Goal: Complete application form

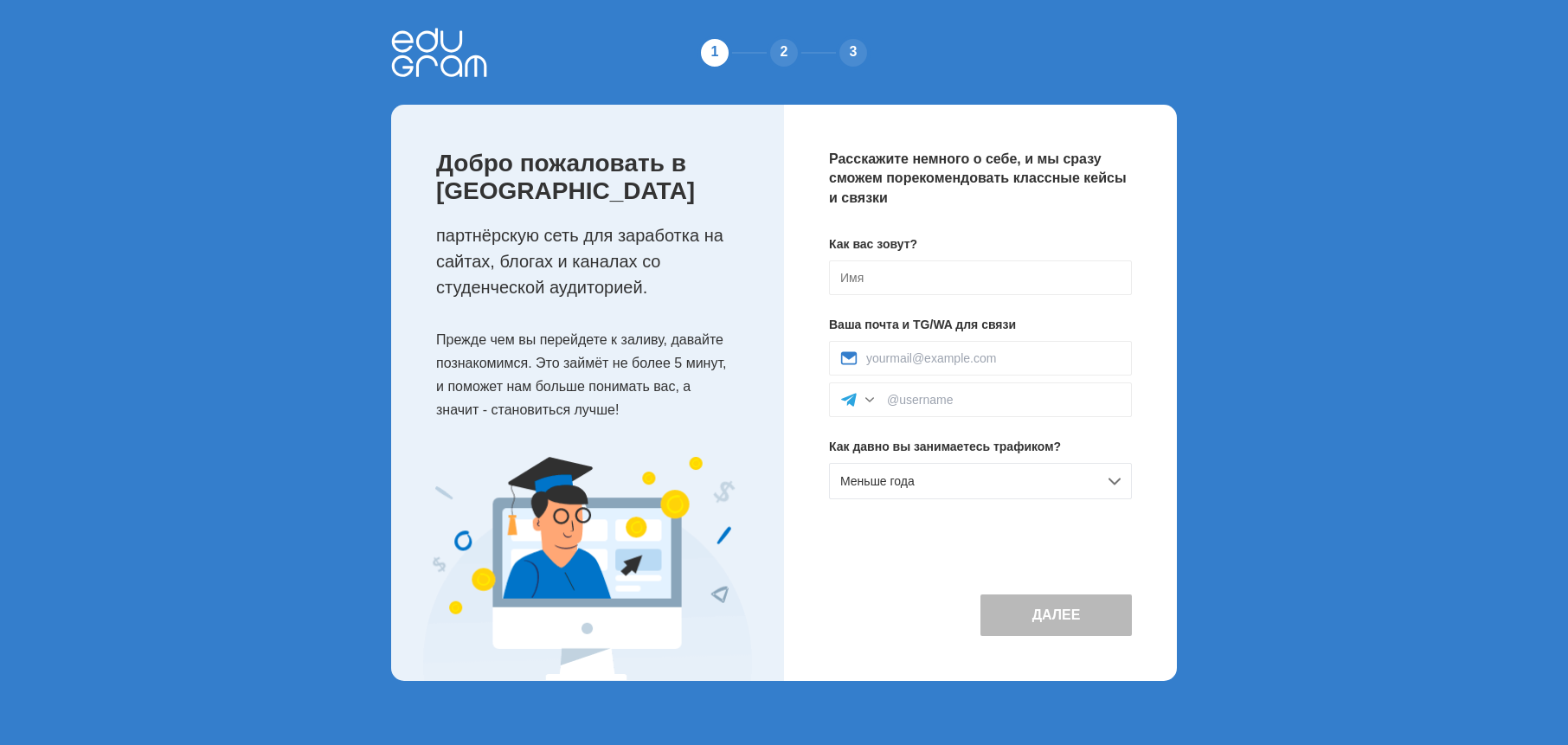
click at [979, 289] on input at bounding box center [980, 278] width 302 height 35
type input "[PERSON_NAME]"
click at [979, 336] on div "Как вас зовут? Nikolas Ваша почта и TG/WA для связи Как давно вы занимаетесь тр…" at bounding box center [980, 374] width 302 height 278
click at [974, 339] on div "Как вас зовут? Nikolas Ваша почта и TG/WA для связи Как давно вы занимаетесь тр…" at bounding box center [980, 374] width 302 height 278
click at [984, 506] on div "Как вас зовут? Nikolas Ваша почта и TG/WA для связи Как давно вы занимаетесь тр…" at bounding box center [980, 374] width 302 height 278
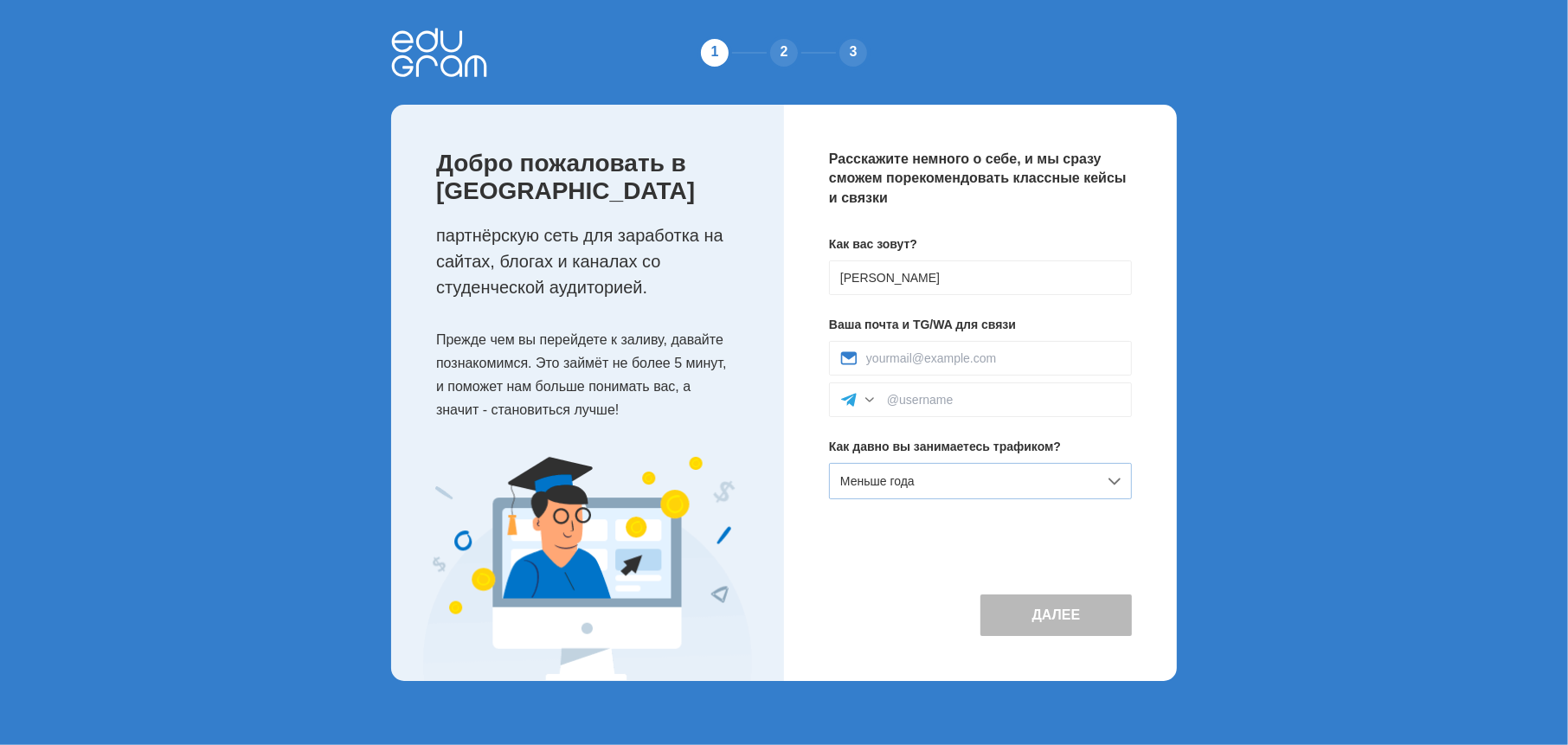
click at [991, 490] on div "Меньше года" at bounding box center [980, 481] width 302 height 37
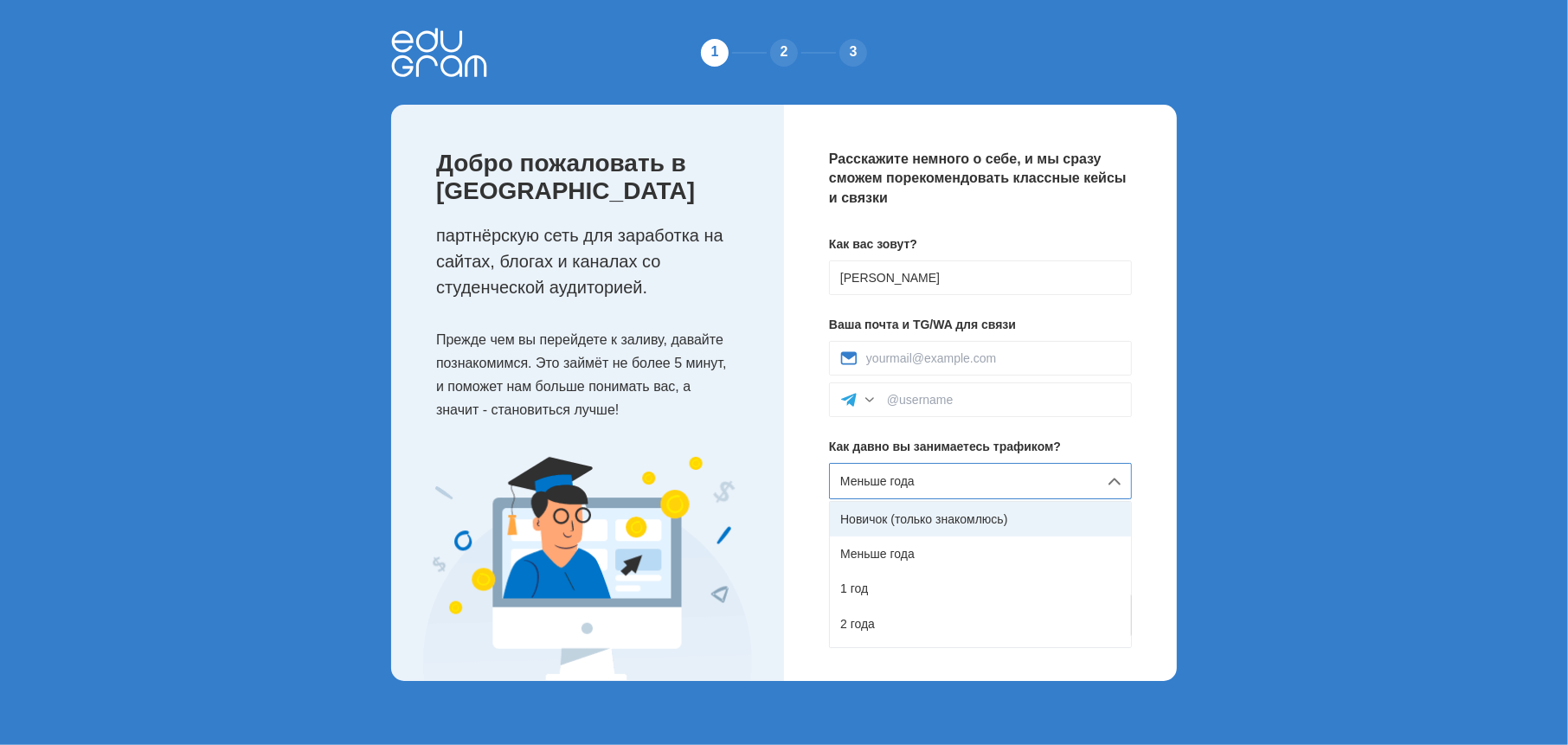
drag, startPoint x: 970, startPoint y: 520, endPoint x: 1030, endPoint y: 621, distance: 117.5
click at [970, 520] on div "Новичок (только знакомлюсь)" at bounding box center [981, 519] width 302 height 35
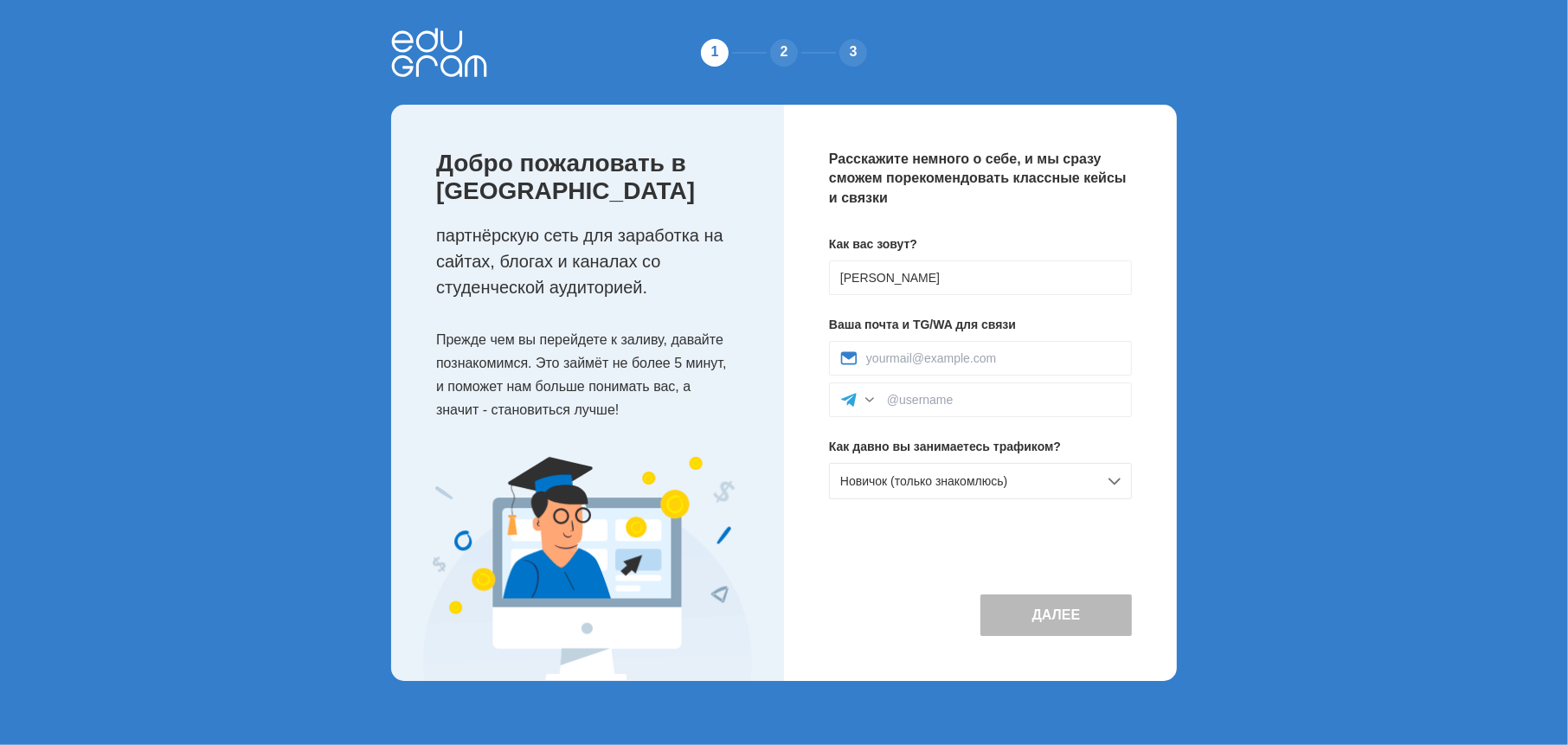
click at [1031, 624] on button "Далее" at bounding box center [1056, 615] width 152 height 42
click at [954, 351] on input at bounding box center [993, 358] width 255 height 14
paste input "fewrgergregergr"
type input "fewrgergregergr"
paste input "bill579@mriscan.live"
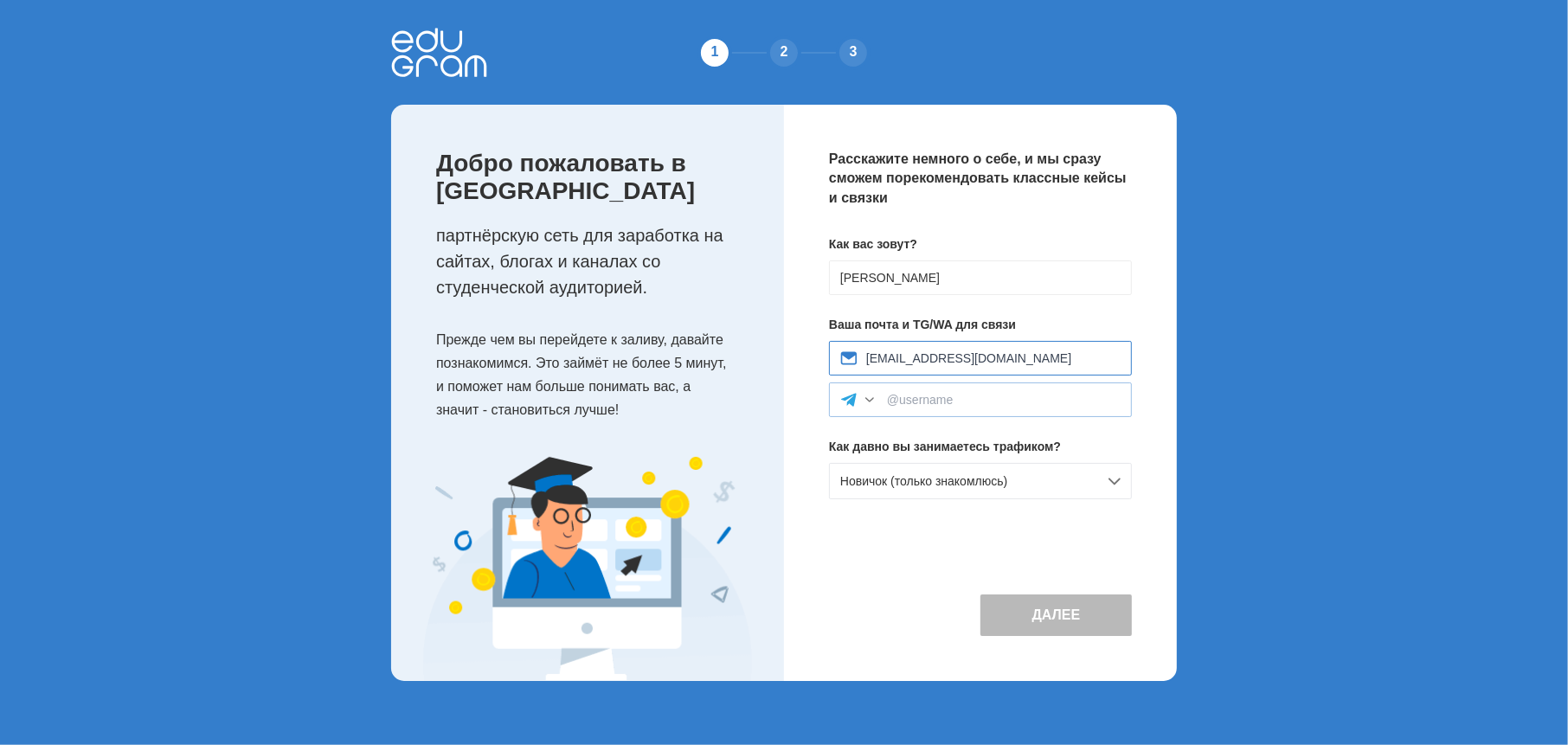
type input "bill579@mriscan.live"
click at [1021, 402] on input at bounding box center [1004, 400] width 234 height 14
click at [962, 554] on div "Расскажите немного о себе, и мы сразу сможем порекомендовать классные кейсы и с…" at bounding box center [981, 393] width 393 height 576
click at [962, 413] on div at bounding box center [980, 400] width 302 height 35
click at [926, 411] on div at bounding box center [980, 400] width 302 height 35
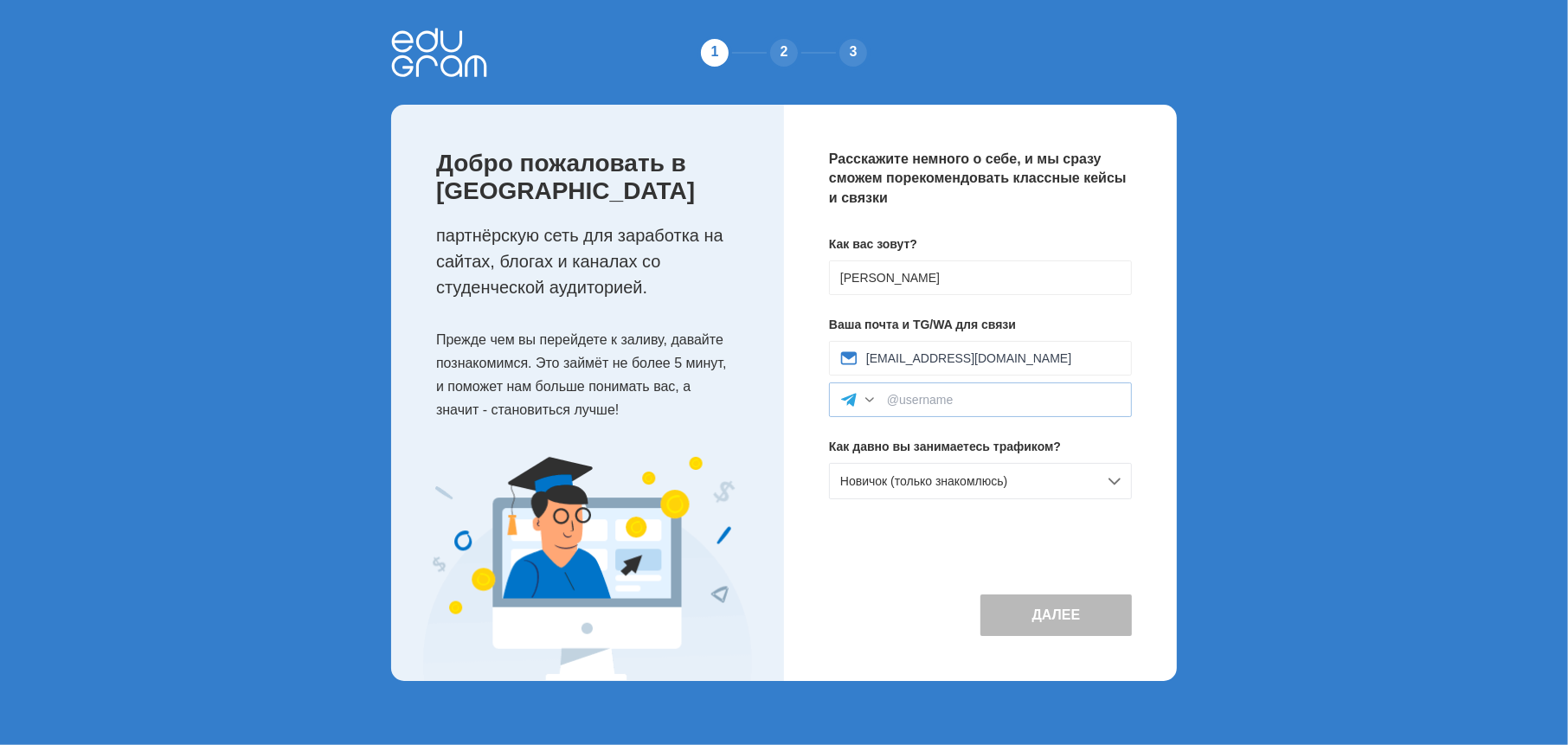
click at [863, 404] on div at bounding box center [869, 399] width 17 height 17
click at [917, 399] on input at bounding box center [1004, 400] width 234 height 14
click at [937, 394] on input at bounding box center [1004, 400] width 234 height 14
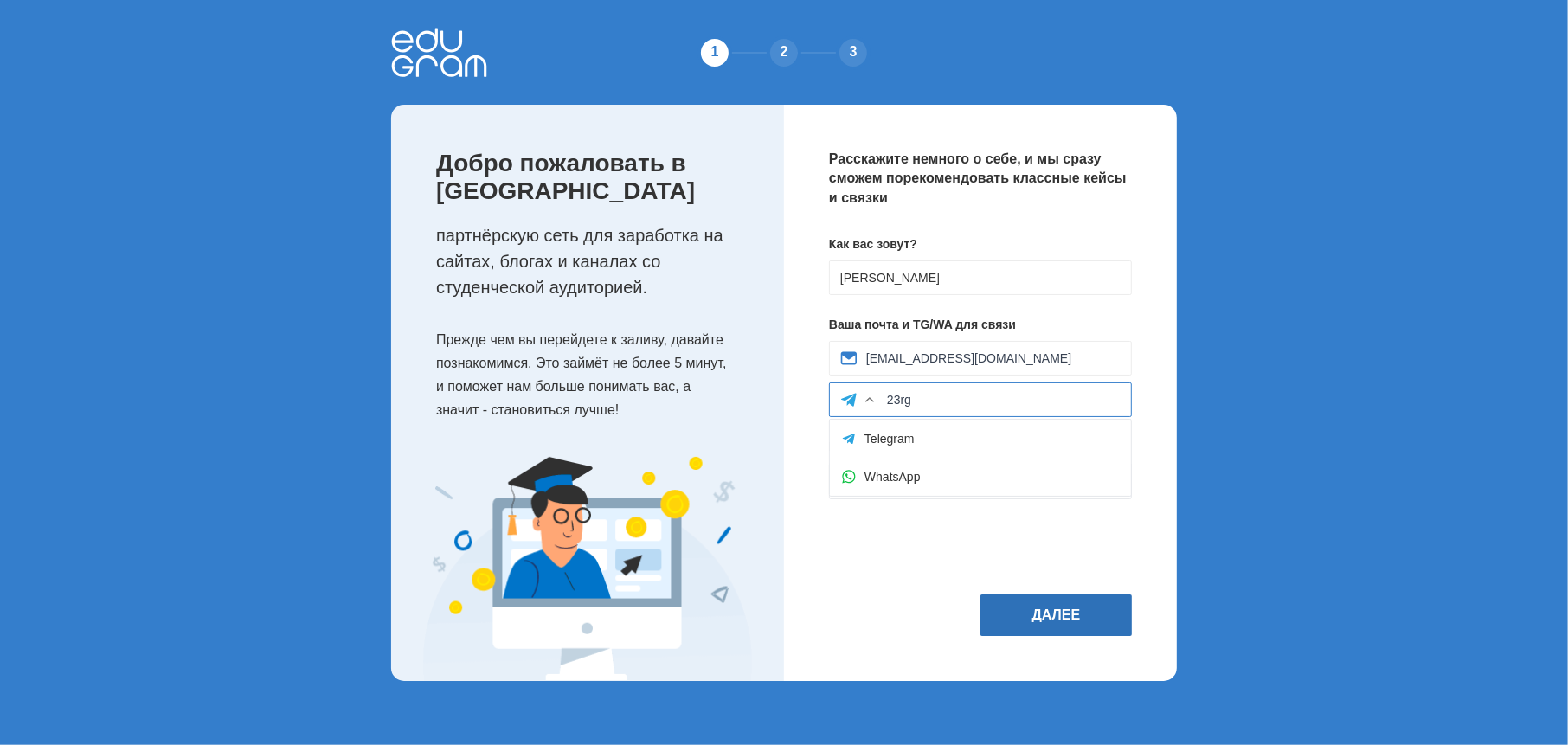
type input "23rg"
click at [1027, 614] on button "Далее" at bounding box center [1056, 615] width 152 height 42
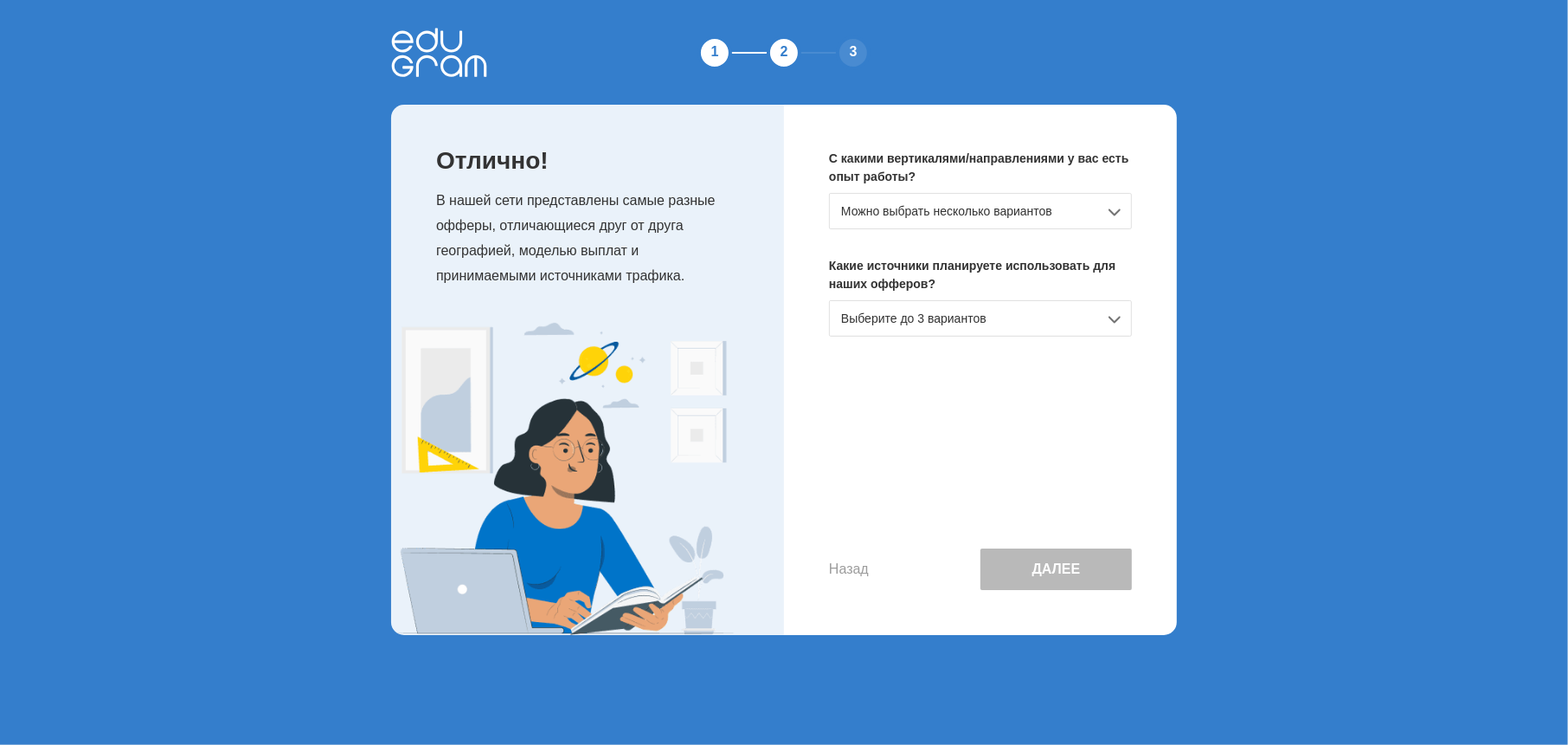
click at [909, 222] on div "Можно выбрать несколько вариантов" at bounding box center [980, 211] width 302 height 37
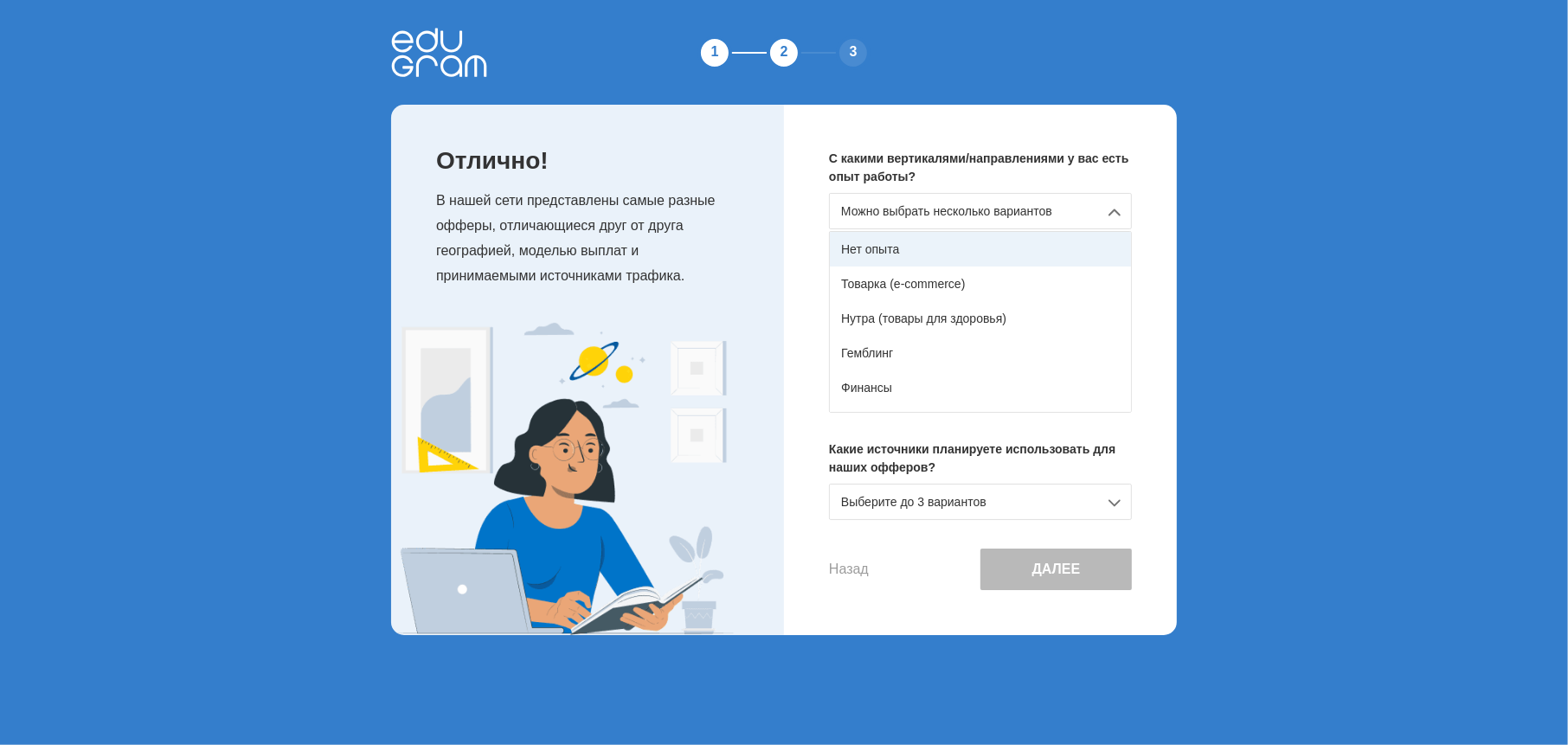
click at [920, 262] on div "Нет опыта" at bounding box center [981, 249] width 302 height 35
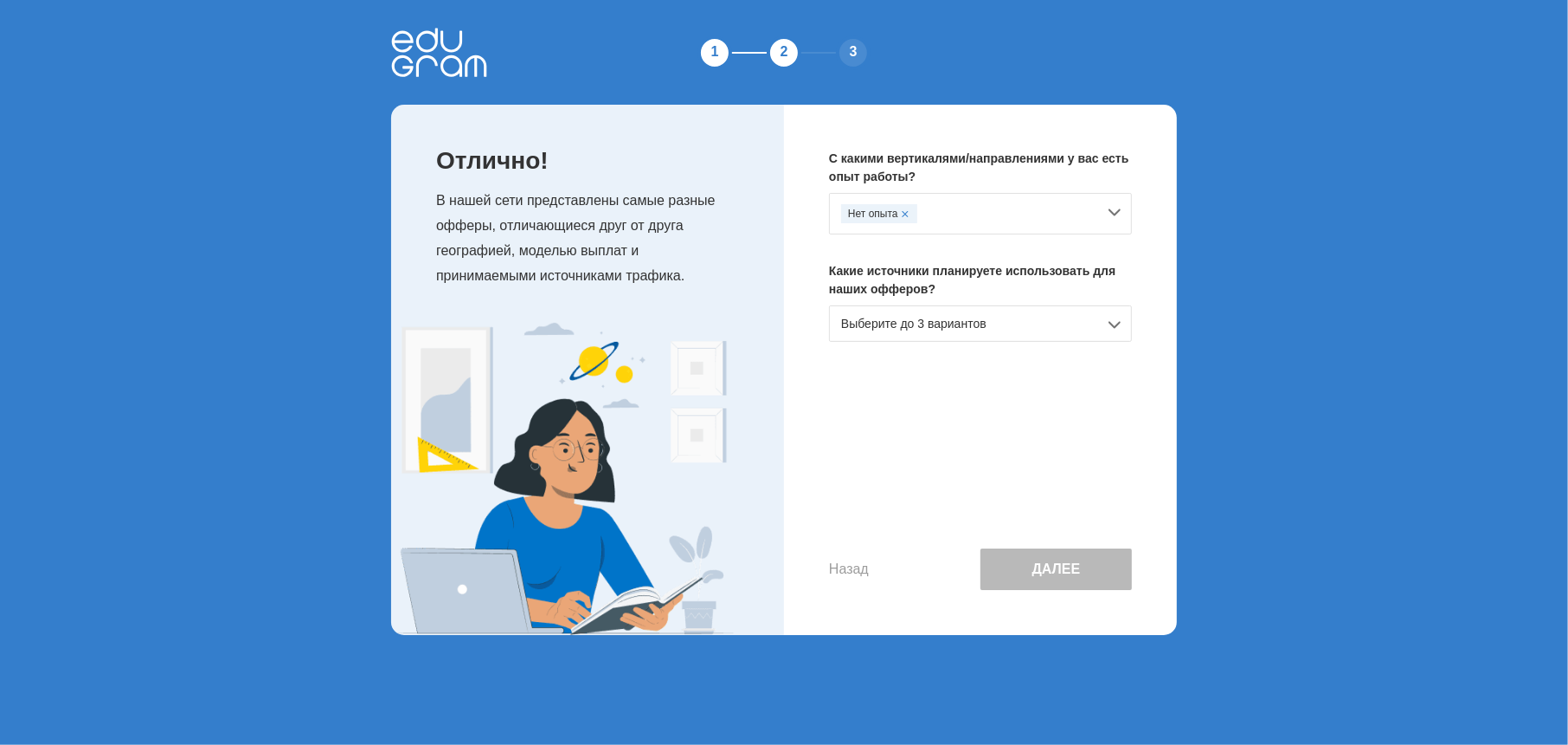
drag, startPoint x: 933, startPoint y: 316, endPoint x: 932, endPoint y: 325, distance: 9.1
click at [933, 317] on div "Выберите до 3 вариантов" at bounding box center [980, 323] width 302 height 37
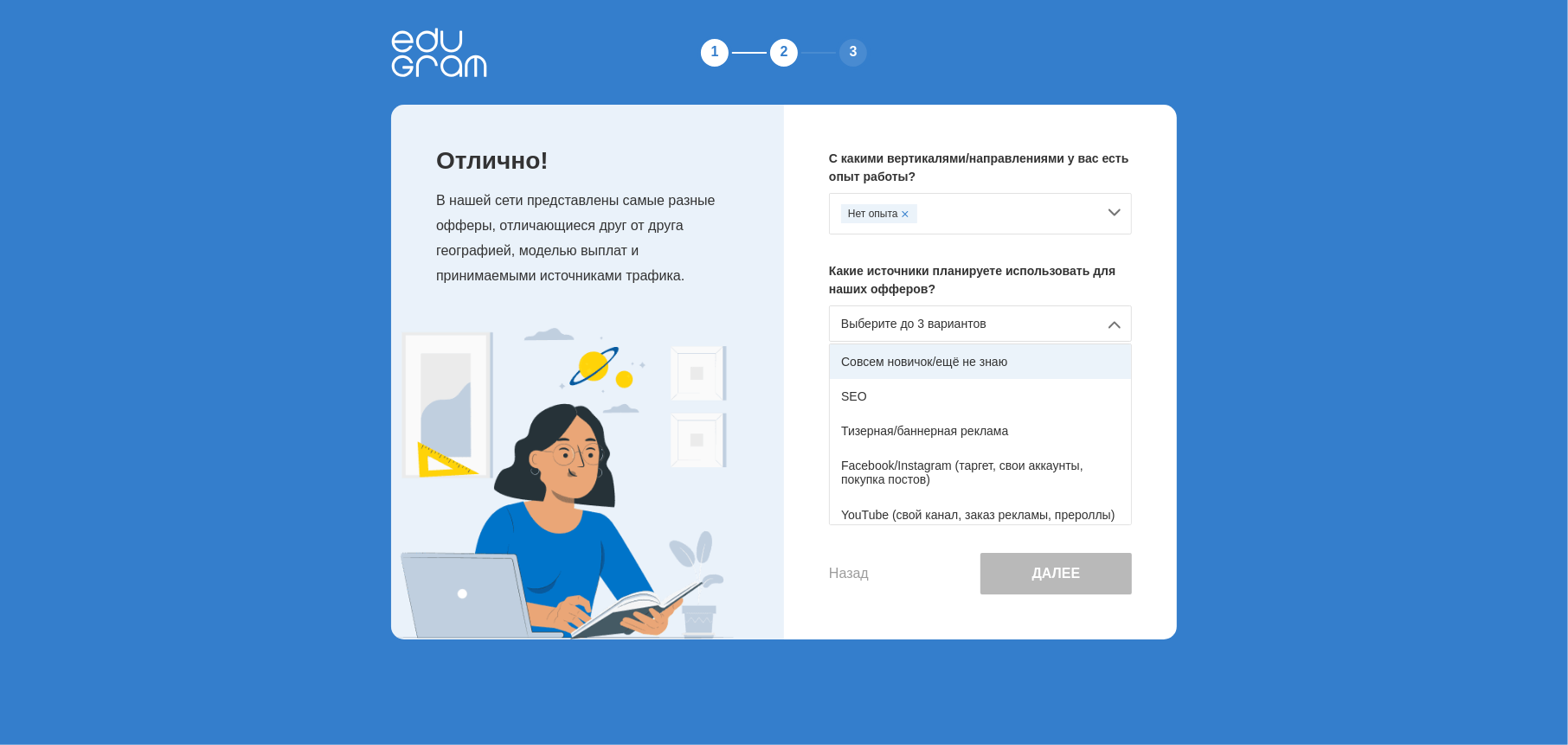
click at [973, 359] on div "Совсем новичок/ещё не знаю" at bounding box center [981, 361] width 302 height 35
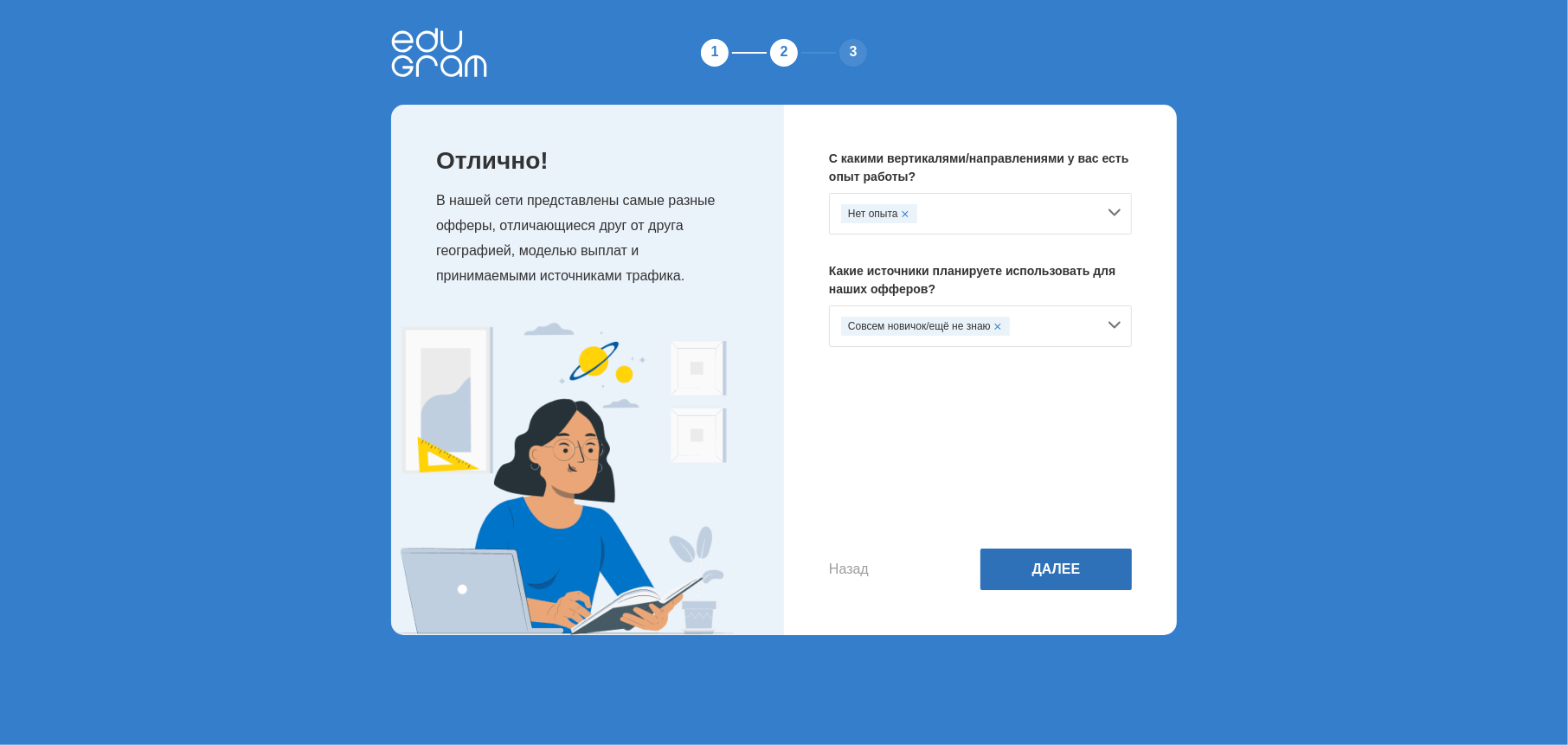
click at [1035, 577] on button "Далее" at bounding box center [1056, 569] width 152 height 42
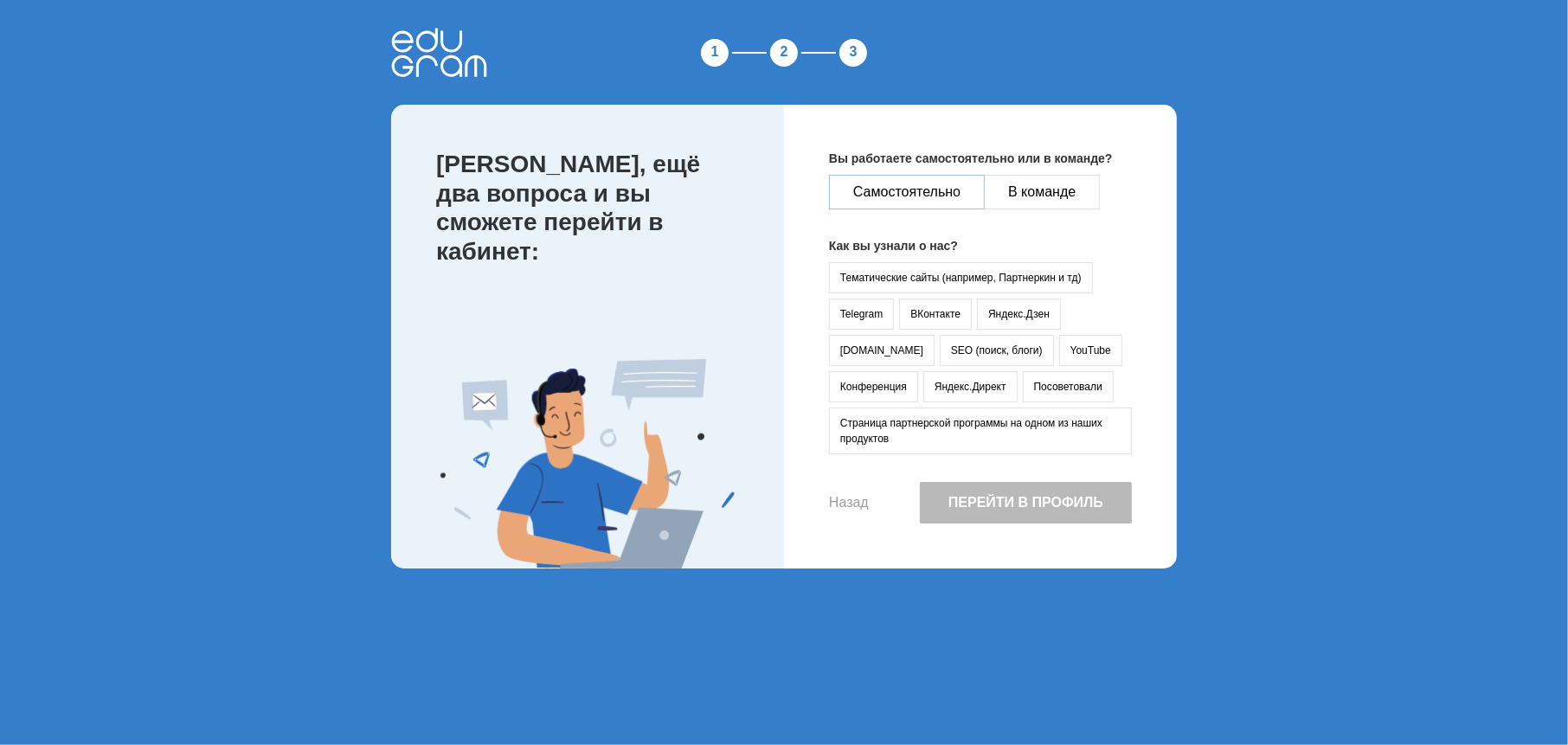
drag, startPoint x: 919, startPoint y: 187, endPoint x: 920, endPoint y: 201, distance: 14.0
click at [919, 187] on button "Самостоятельно" at bounding box center [906, 191] width 156 height 35
click at [940, 356] on button "SEO (поиск, блоги)" at bounding box center [997, 350] width 114 height 31
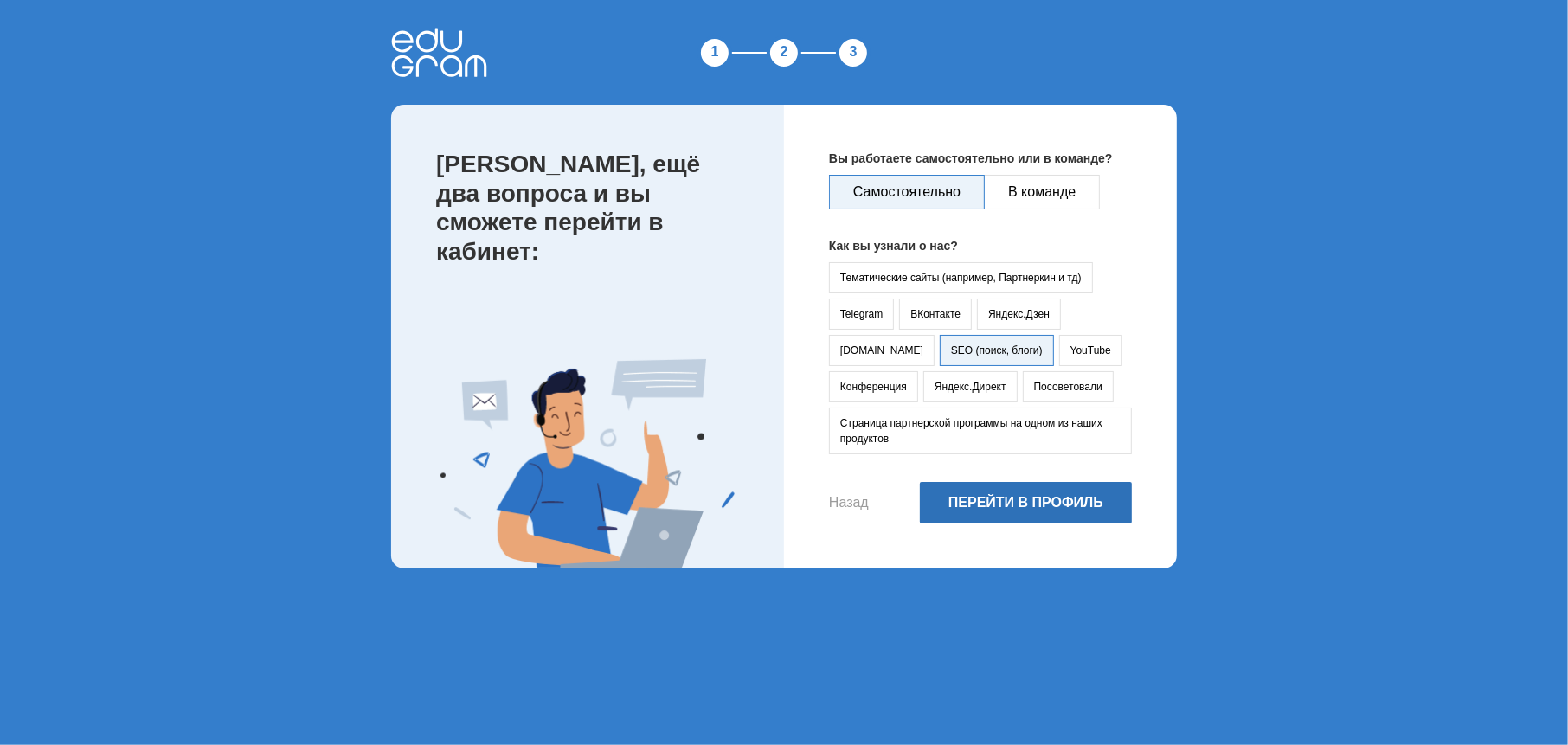
click at [987, 485] on button "Перейти в профиль" at bounding box center [1026, 503] width 212 height 42
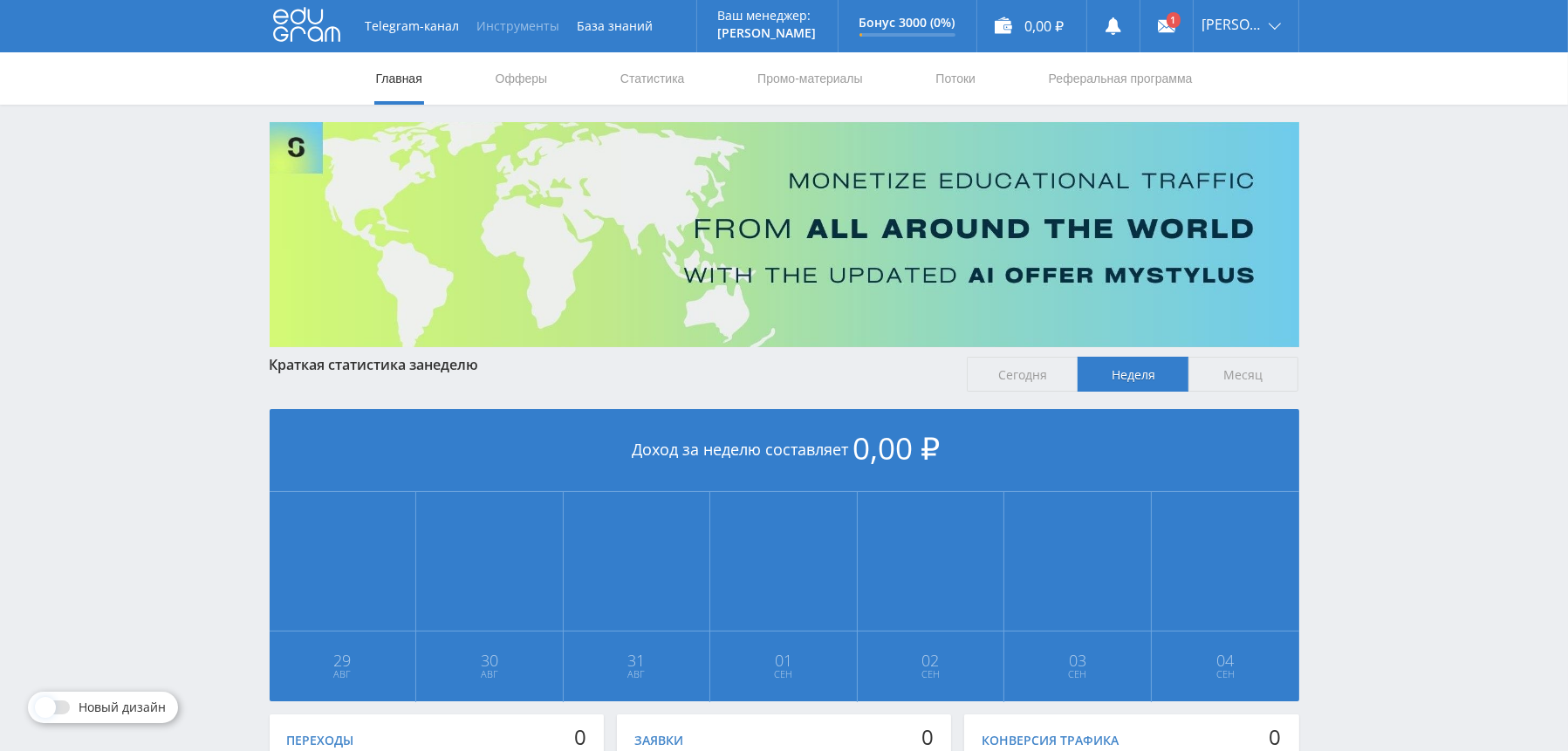
click at [548, 32] on button "Инструменты" at bounding box center [519, 26] width 100 height 52
